Goal: Task Accomplishment & Management: Manage account settings

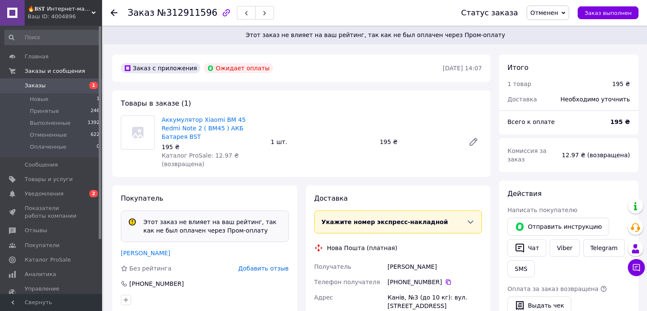
scroll to position [251, 0]
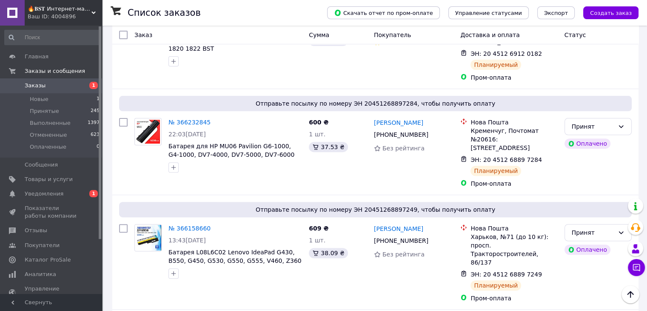
scroll to position [340, 0]
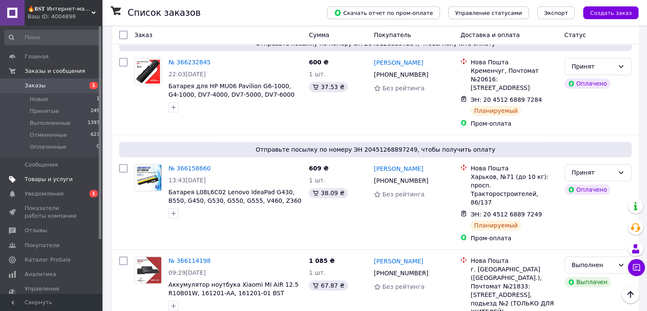
click at [40, 181] on span "Товары и услуги" at bounding box center [49, 179] width 48 height 8
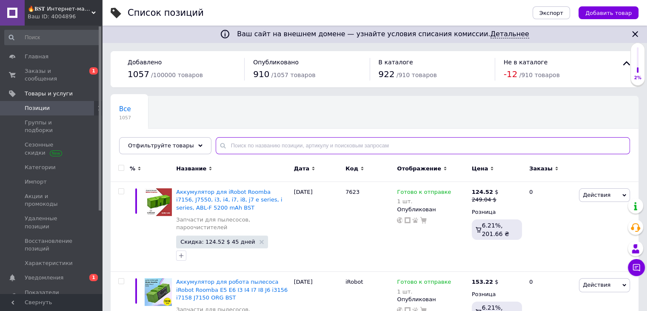
click at [228, 144] on input "text" at bounding box center [423, 145] width 414 height 17
paste input "239"
type input "239"
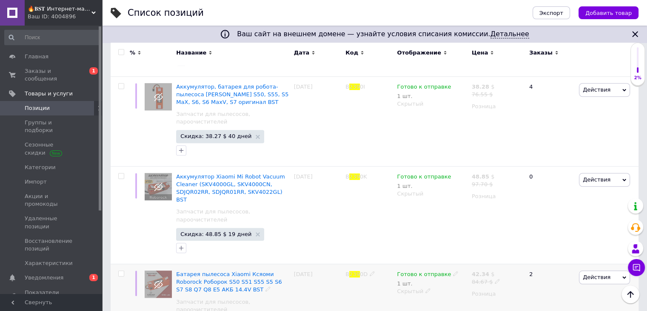
scroll to position [822, 0]
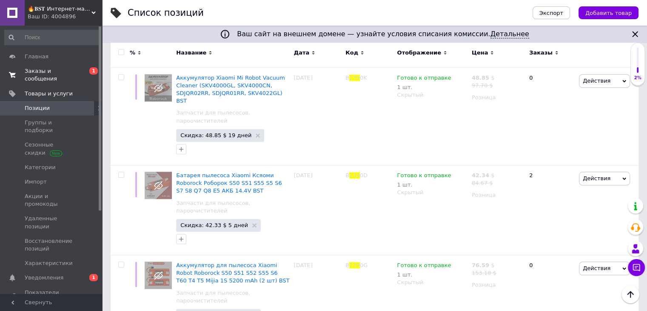
click at [70, 72] on span "Заказы и сообщения" at bounding box center [52, 74] width 54 height 15
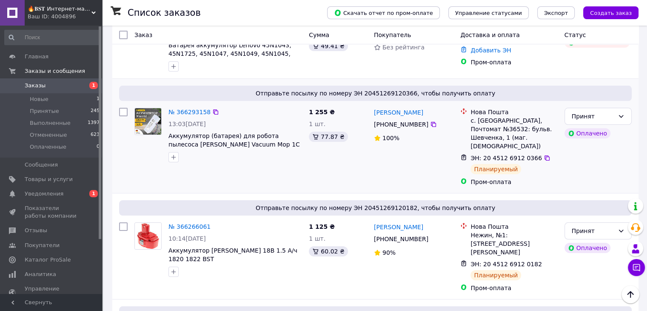
scroll to position [85, 0]
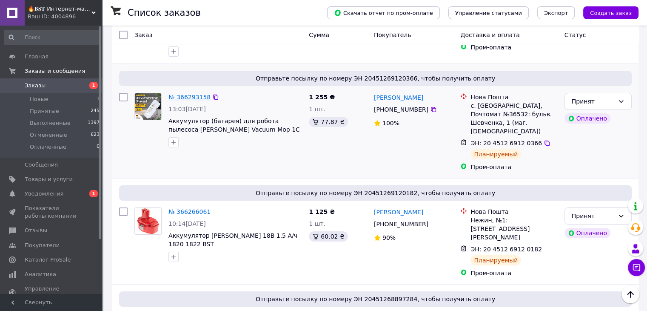
click at [200, 94] on link "№ 366293158" at bounding box center [189, 97] width 42 height 7
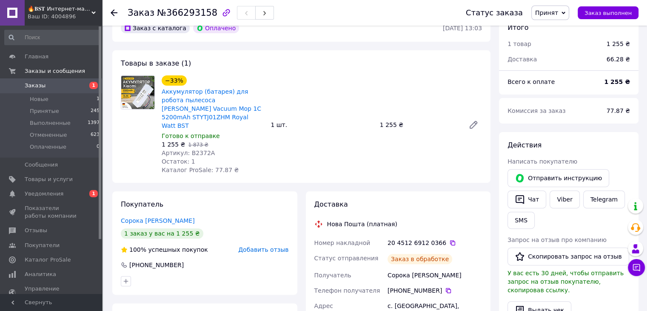
scroll to position [298, 0]
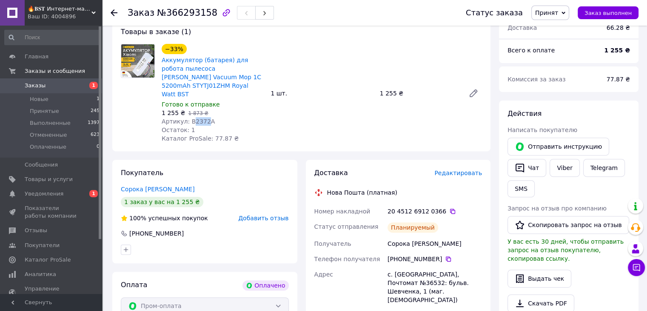
drag, startPoint x: 190, startPoint y: 111, endPoint x: 202, endPoint y: 112, distance: 11.5
click at [202, 118] on span "Артикул: B2372A" at bounding box center [188, 121] width 53 height 7
copy span "2372"
click at [73, 86] on span "Заказы" at bounding box center [52, 86] width 54 height 8
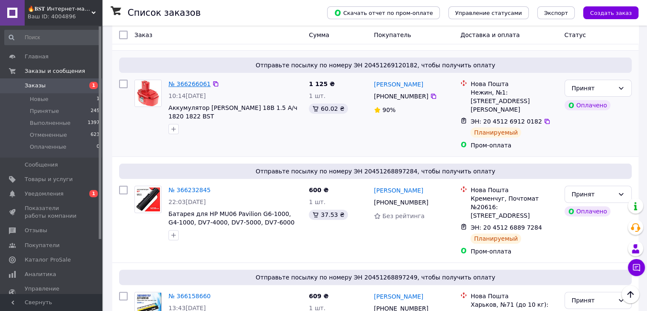
click at [189, 80] on link "№ 366266061" at bounding box center [189, 83] width 42 height 7
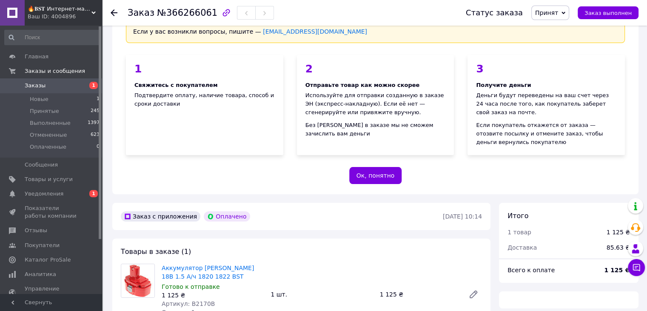
scroll to position [213, 0]
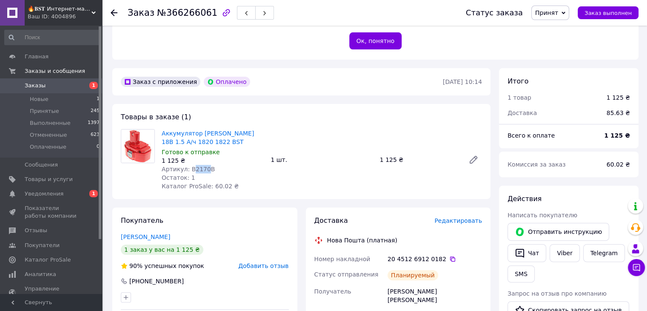
drag, startPoint x: 190, startPoint y: 168, endPoint x: 203, endPoint y: 167, distance: 13.2
click at [203, 167] on span "Артикул: B2170B" at bounding box center [188, 168] width 53 height 7
copy span "2170"
